Goal: Task Accomplishment & Management: Complete application form

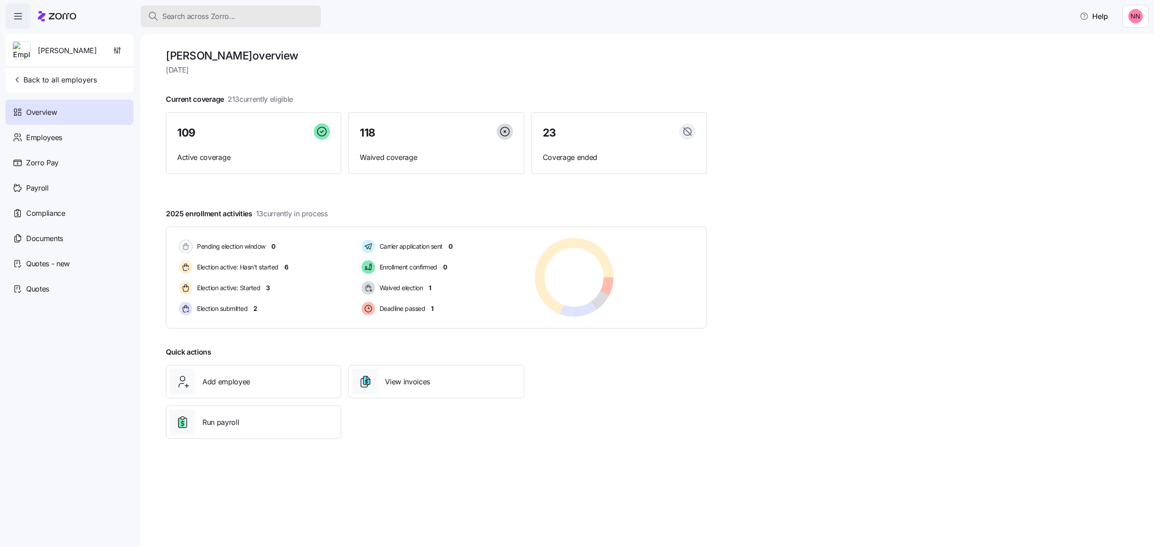
click at [220, 8] on button "Search across Zorro..." at bounding box center [231, 16] width 180 height 22
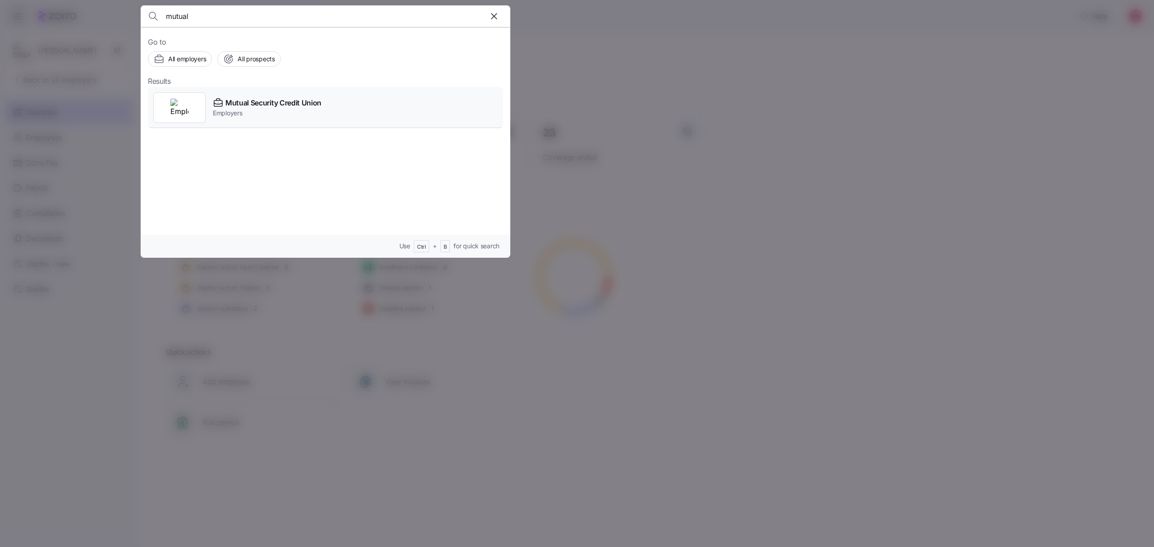
type input "mutual"
click at [226, 106] on span "Mutual Security Credit Union" at bounding box center [273, 102] width 96 height 11
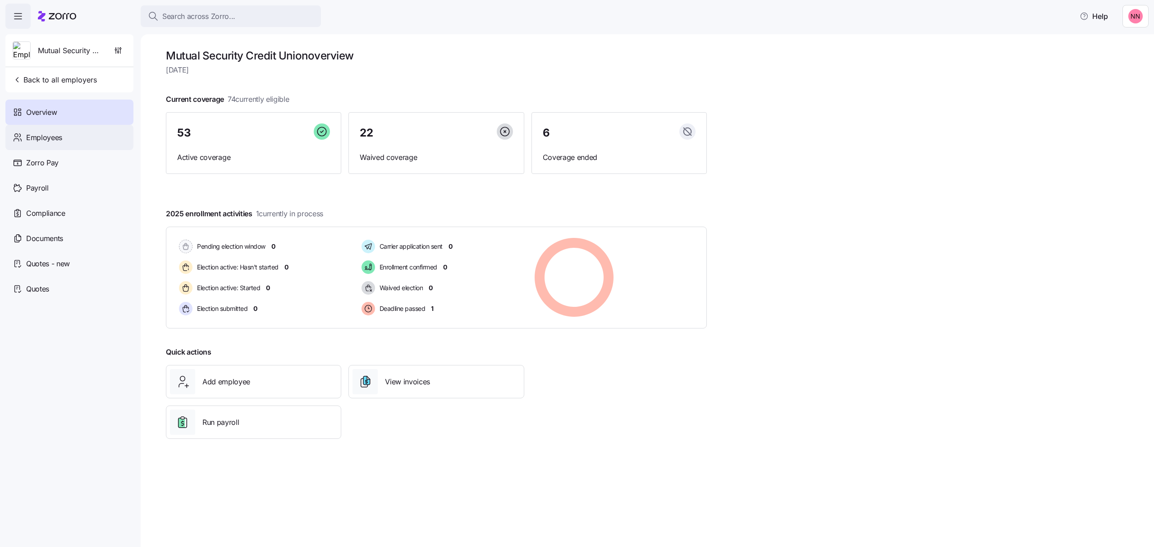
click at [52, 136] on span "Employees" at bounding box center [44, 137] width 36 height 11
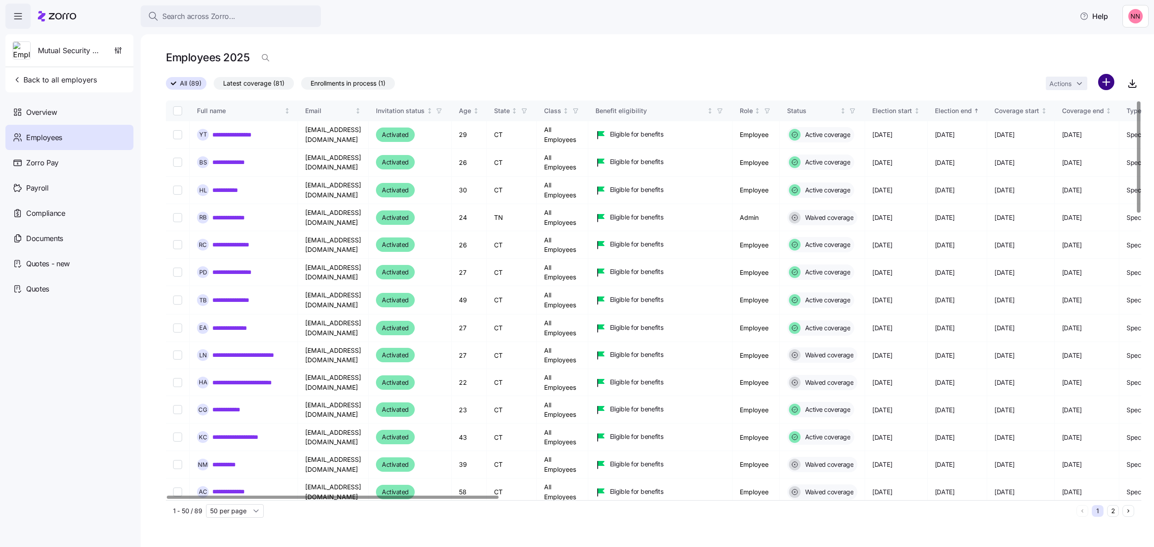
click at [1108, 86] on html "**********" at bounding box center [577, 271] width 1154 height 542
click at [1082, 116] on span "Add a new employee" at bounding box center [1077, 120] width 60 height 9
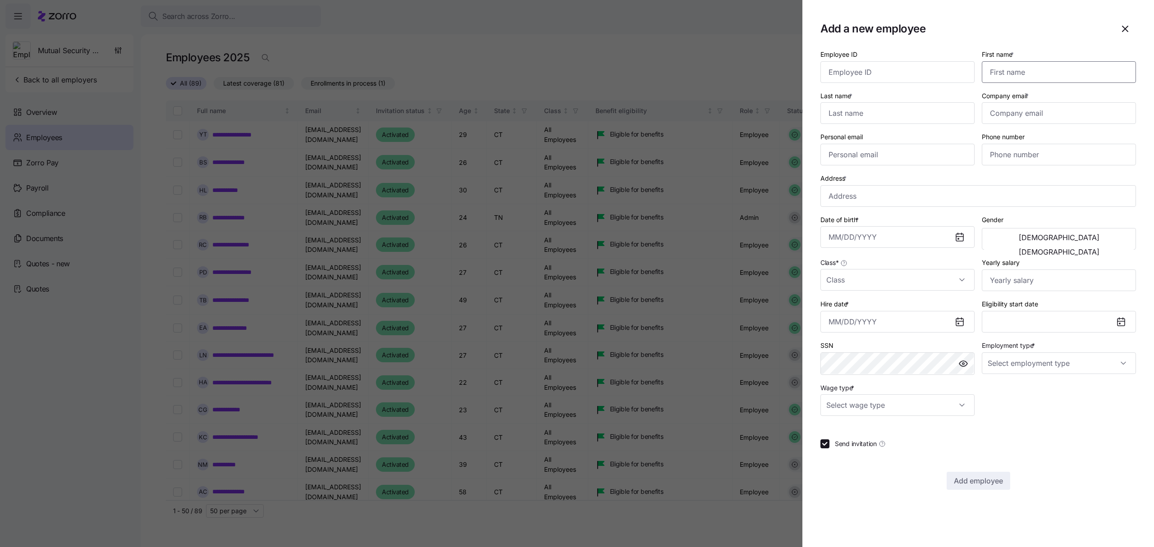
click at [1035, 76] on input "First name *" at bounding box center [1058, 72] width 154 height 22
type input "[PERSON_NAME]"
type input "Cortinhas"
click at [1004, 113] on input "Company email *" at bounding box center [1058, 113] width 154 height 22
paste input "[EMAIL_ADDRESS][DOMAIN_NAME]"
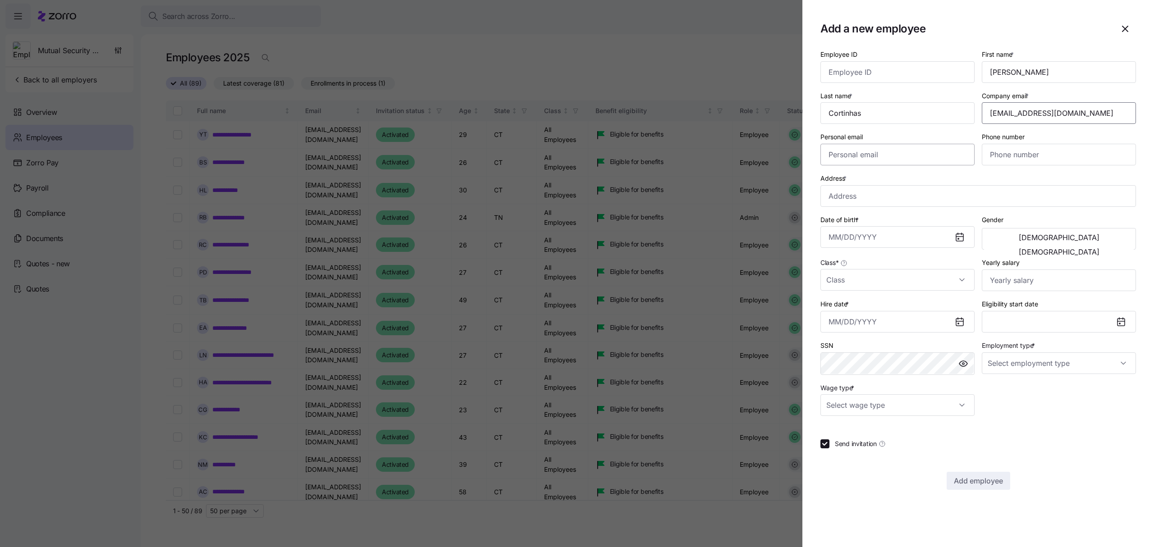
type input "[EMAIL_ADDRESS][DOMAIN_NAME]"
click at [911, 154] on input "Personal email" at bounding box center [897, 155] width 154 height 22
paste input "[EMAIL_ADDRESS][DOMAIN_NAME]"
type input "[EMAIL_ADDRESS][DOMAIN_NAME]"
click at [1014, 155] on input "Phone number" at bounding box center [1058, 155] width 154 height 22
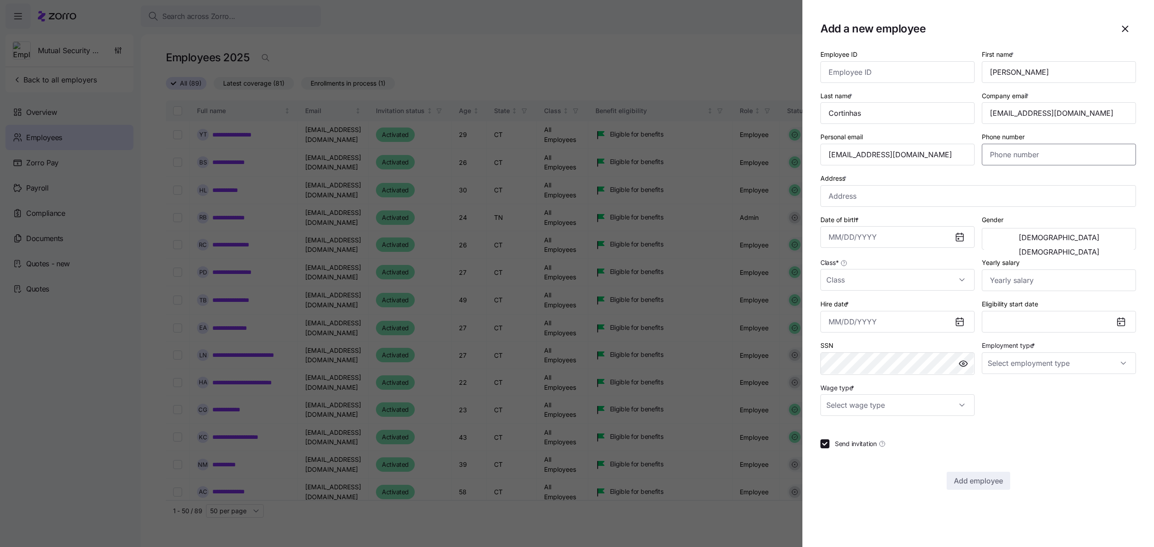
paste input "[PHONE_NUMBER]"
type input "[PHONE_NUMBER]"
click at [845, 195] on input "Address *" at bounding box center [977, 196] width 315 height 22
paste input "[STREET_ADDRESS]"
type input "[STREET_ADDRESS]"
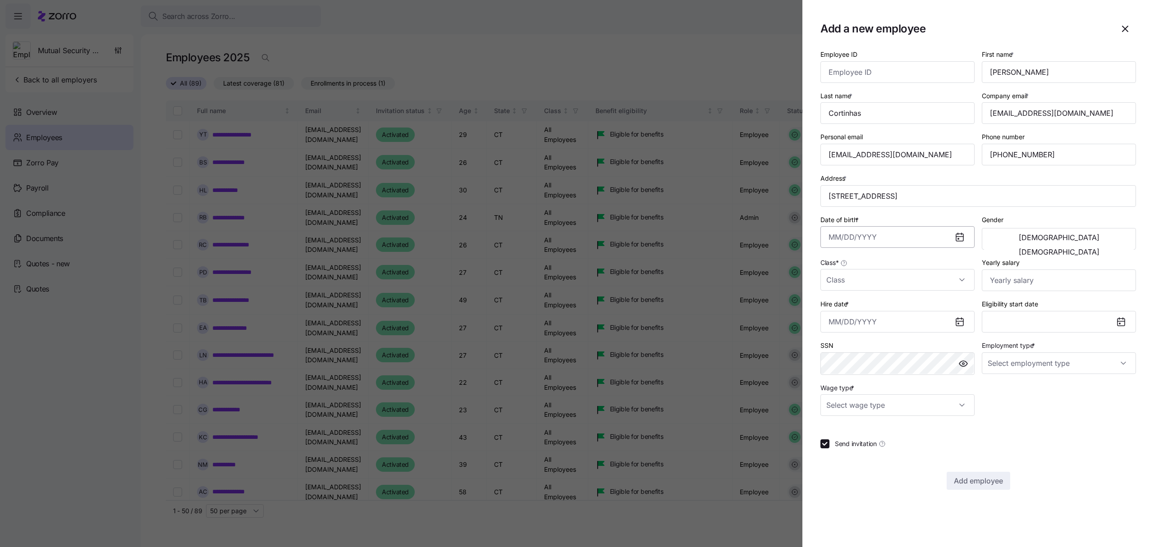
click at [859, 236] on input "Date of birth *" at bounding box center [897, 237] width 154 height 22
paste input "[DATE]"
type input "[DATE]"
click at [1020, 241] on span "[DEMOGRAPHIC_DATA]" at bounding box center [1058, 237] width 81 height 7
click at [925, 282] on input "Class *" at bounding box center [897, 280] width 154 height 22
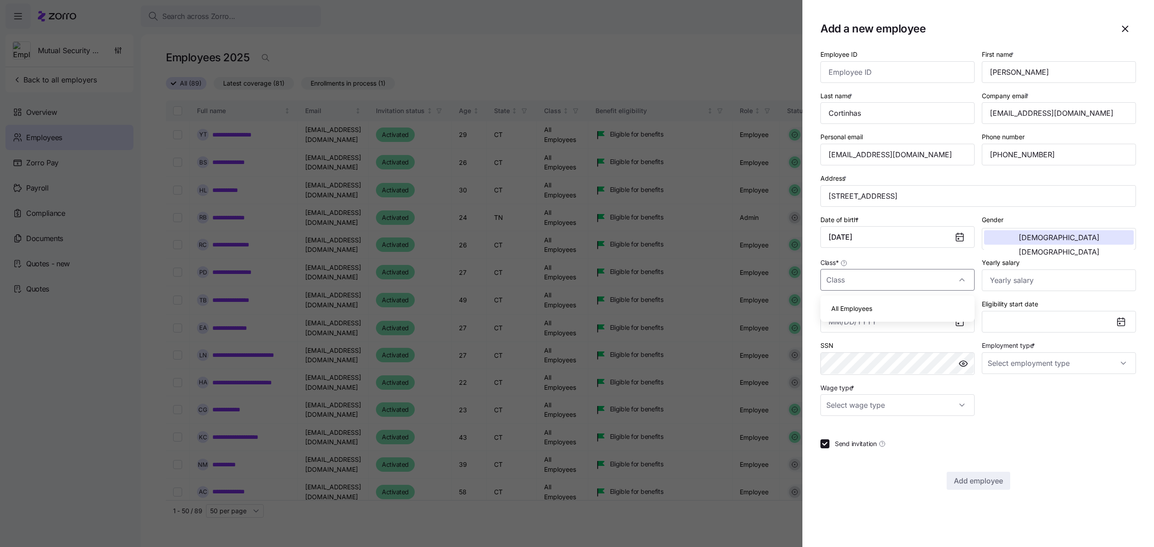
click at [875, 307] on div "All Employees" at bounding box center [897, 308] width 147 height 19
type input "All Employees"
click at [1019, 282] on input "Yearly salary" at bounding box center [1058, 280] width 154 height 22
type input "$42,900"
click at [849, 320] on input "Hire date *" at bounding box center [897, 322] width 154 height 22
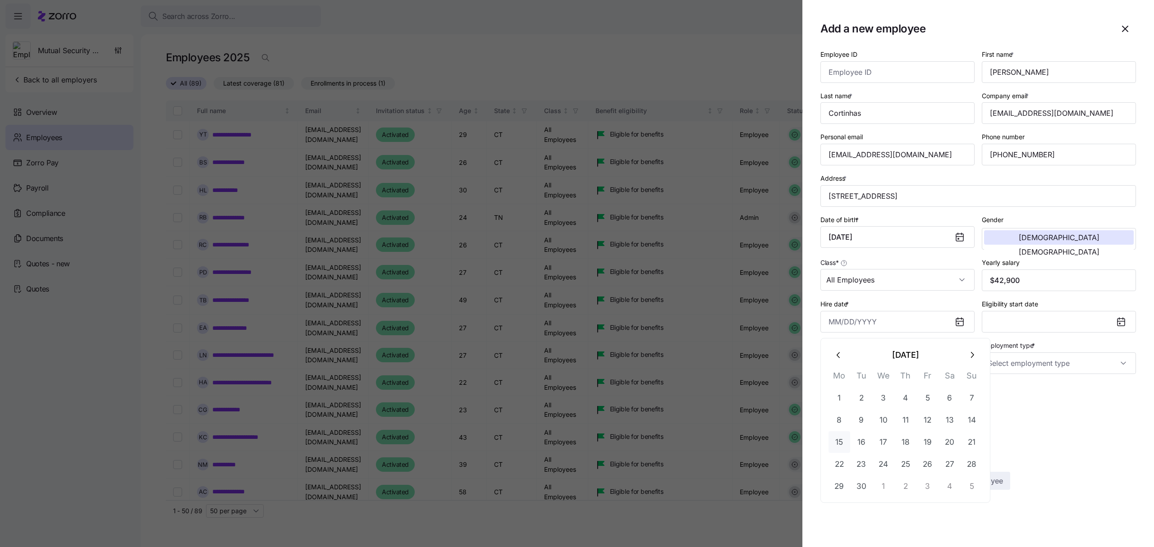
click at [837, 442] on button "15" at bounding box center [839, 442] width 22 height 22
type input "[DATE]"
click at [1033, 366] on input "Employment type *" at bounding box center [1058, 363] width 154 height 22
click at [1023, 391] on div "Full Time" at bounding box center [1058, 392] width 147 height 19
type input "Full Time"
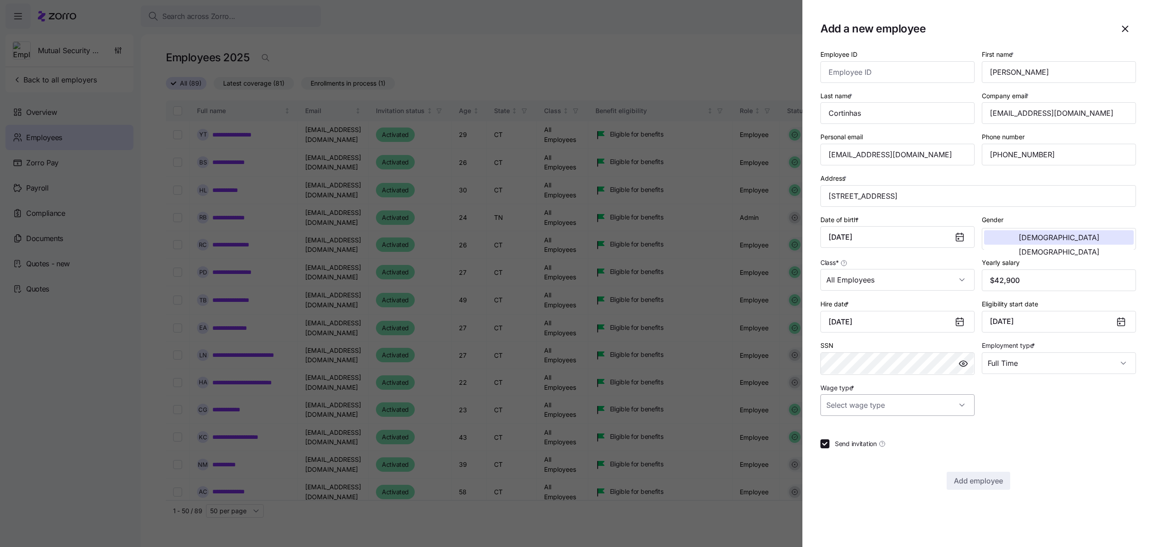
click at [928, 408] on input "Wage type *" at bounding box center [897, 405] width 154 height 22
click at [858, 455] on div "Hourly" at bounding box center [897, 454] width 147 height 19
type input "Hourly"
click at [1003, 483] on button "Add employee" at bounding box center [978, 481] width 64 height 18
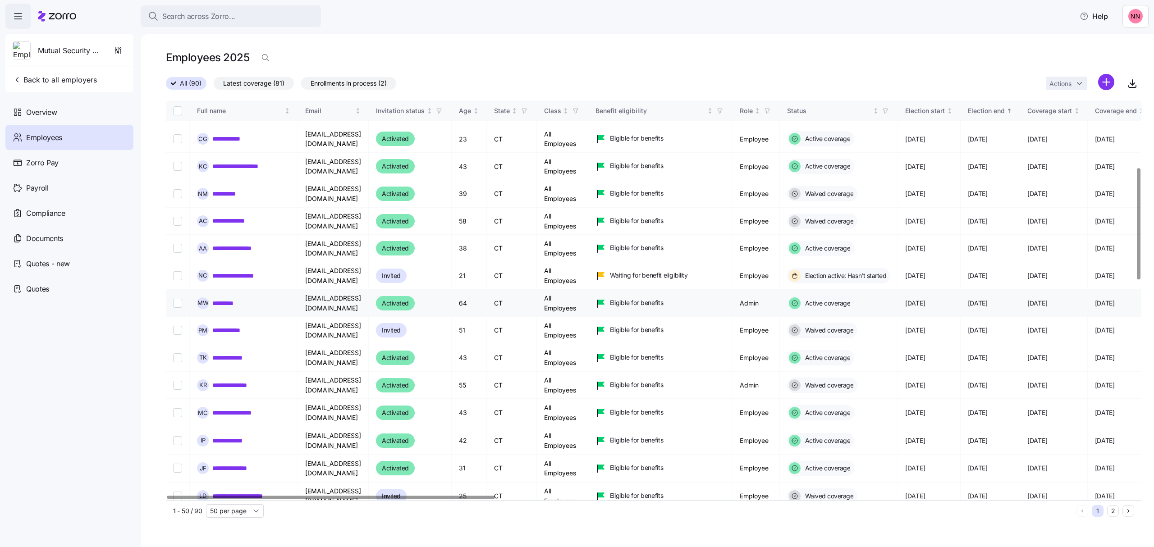
scroll to position [300, 0]
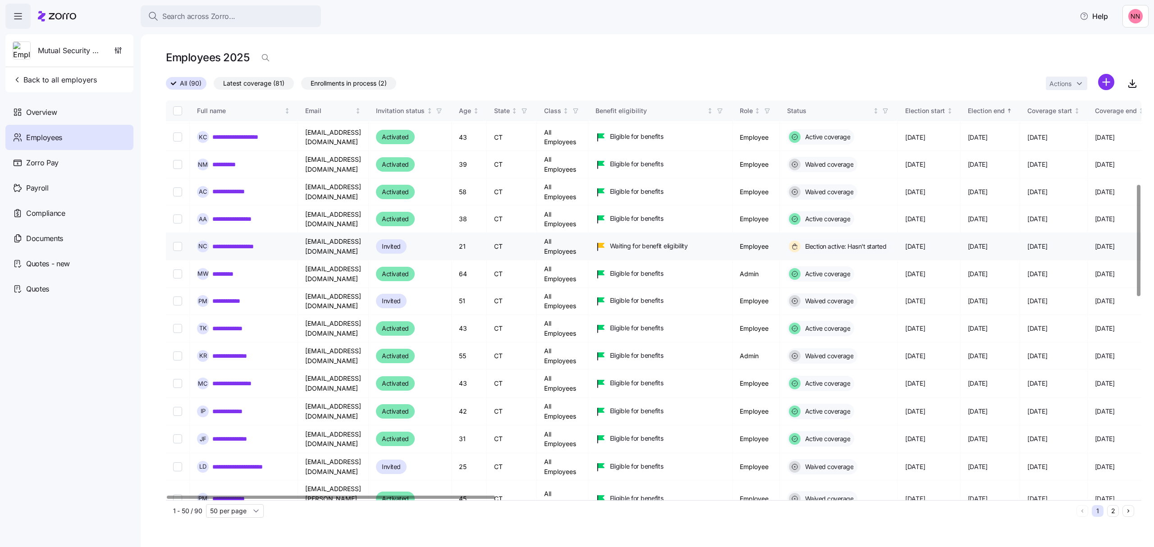
click at [257, 251] on link "**********" at bounding box center [240, 246] width 56 height 9
